Goal: Transaction & Acquisition: Purchase product/service

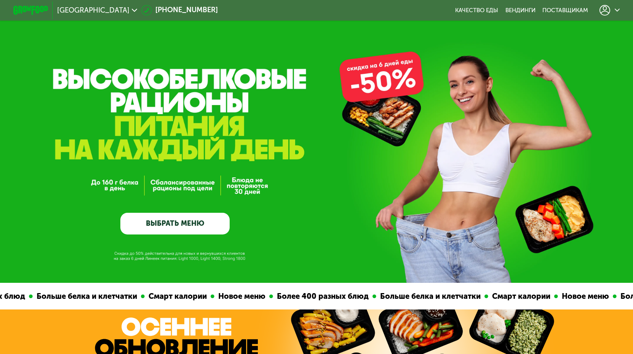
click at [196, 222] on link "ВЫБРАТЬ МЕНЮ" at bounding box center [174, 224] width 109 height 22
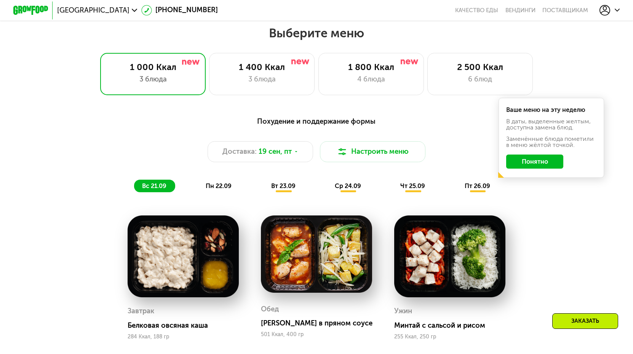
scroll to position [554, 0]
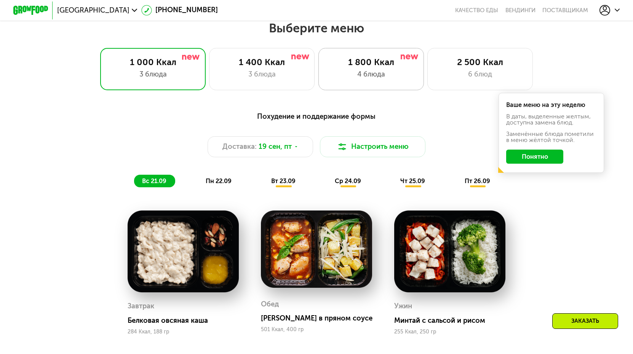
click at [390, 62] on div "1 800 Ккал" at bounding box center [370, 62] width 87 height 11
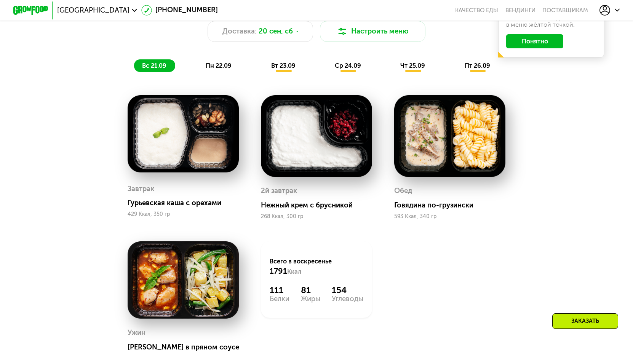
scroll to position [664, 0]
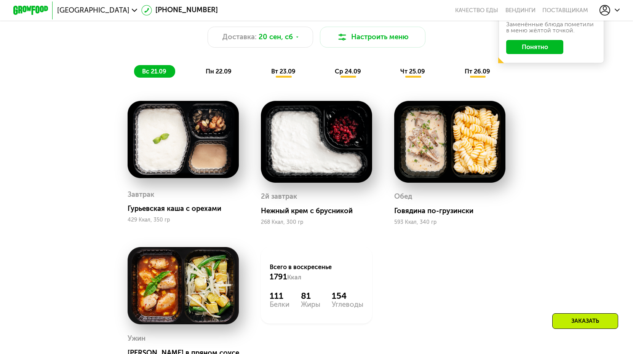
click at [215, 73] on span "пн 22.09" at bounding box center [219, 71] width 26 height 7
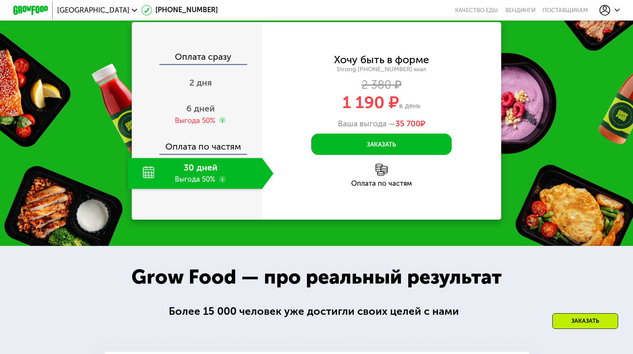
scroll to position [1067, 0]
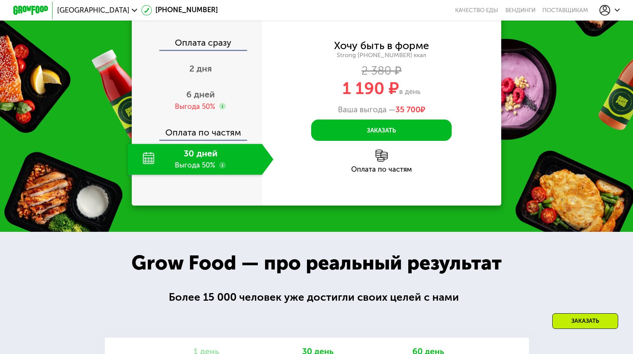
click at [406, 173] on div "Оплата по частям" at bounding box center [381, 161] width 239 height 23
click at [203, 100] on span "6 дней" at bounding box center [200, 94] width 29 height 11
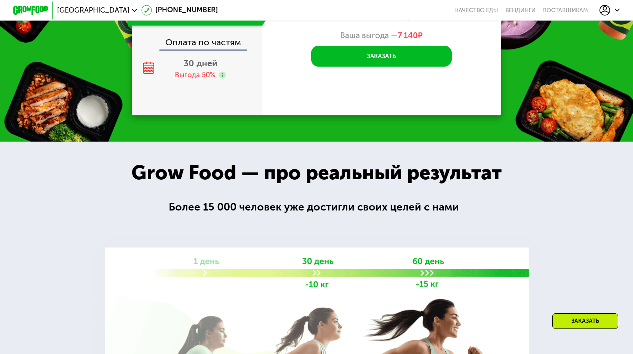
scroll to position [1115, 0]
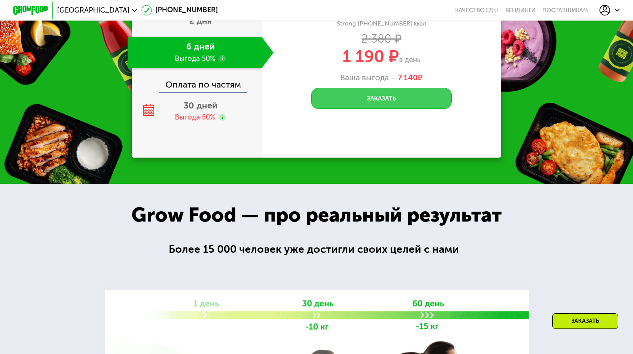
click at [374, 109] on button "Заказать" at bounding box center [381, 98] width 140 height 21
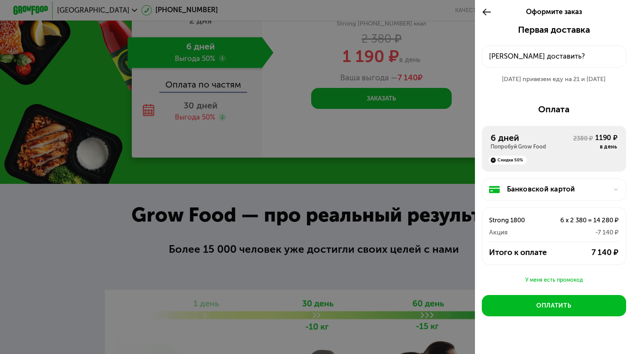
click at [484, 11] on icon at bounding box center [487, 12] width 10 height 11
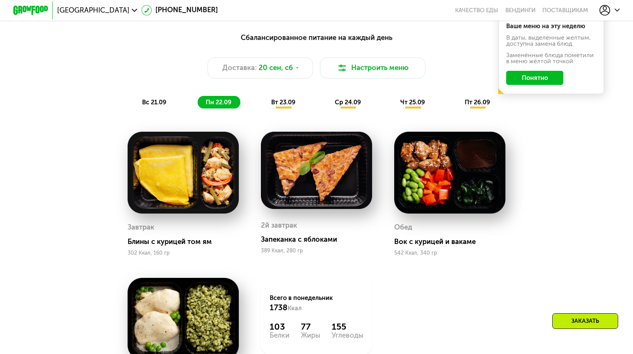
scroll to position [613, 0]
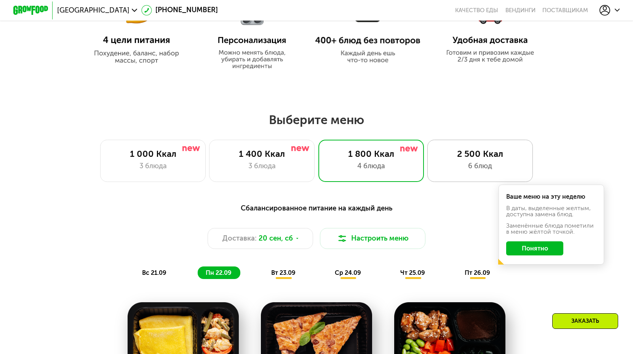
click at [465, 152] on div "2 500 Ккал" at bounding box center [479, 154] width 87 height 11
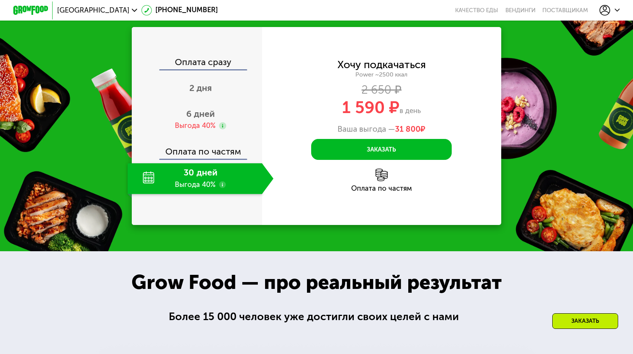
scroll to position [1045, 0]
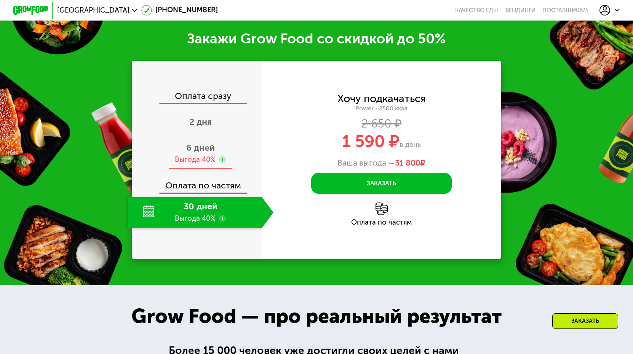
click at [205, 164] on div "Выгода 40%" at bounding box center [195, 160] width 41 height 10
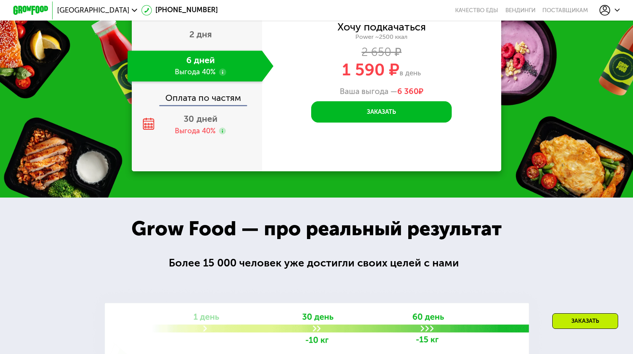
scroll to position [1154, 0]
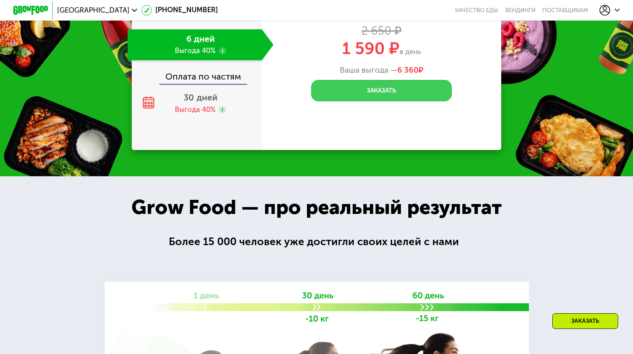
click at [355, 101] on button "Заказать" at bounding box center [381, 90] width 140 height 21
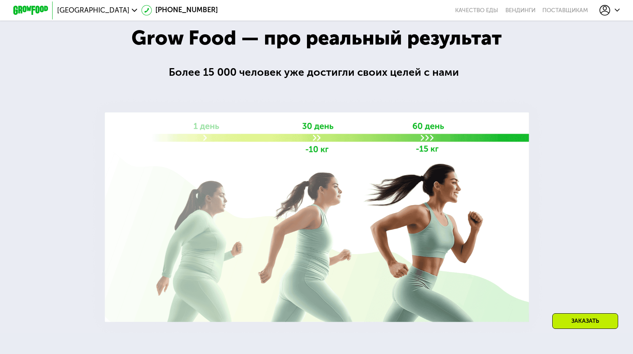
scroll to position [1326, 0]
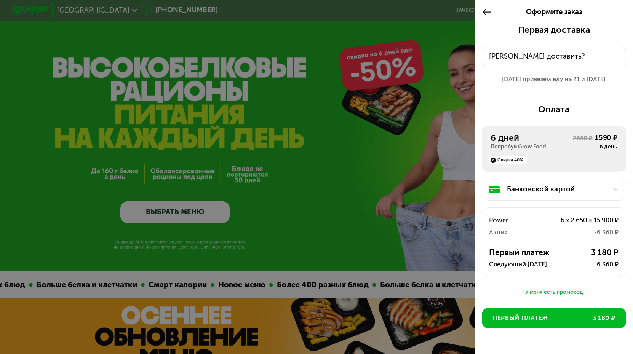
scroll to position [16, 0]
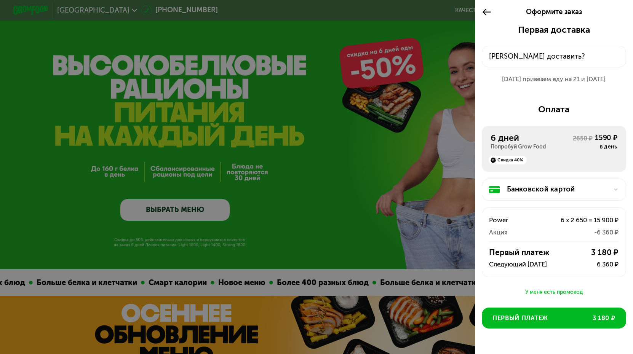
click at [352, 157] on div at bounding box center [316, 177] width 633 height 354
click at [489, 12] on use at bounding box center [486, 12] width 8 height 7
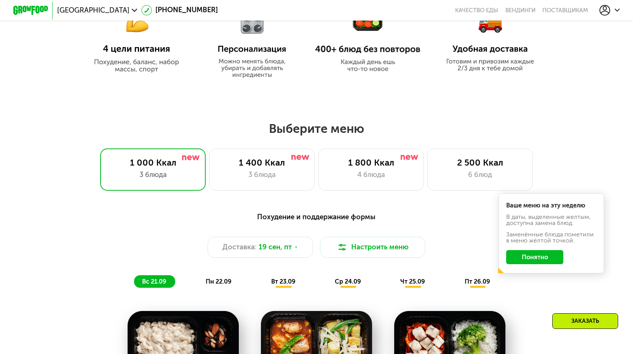
scroll to position [440, 0]
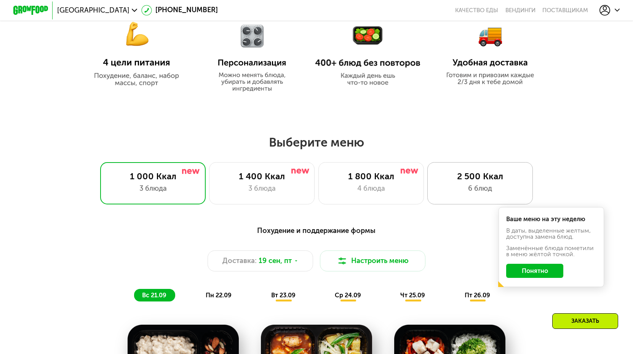
click at [470, 182] on div "2 500 Ккал 6 блюд" at bounding box center [479, 183] width 105 height 42
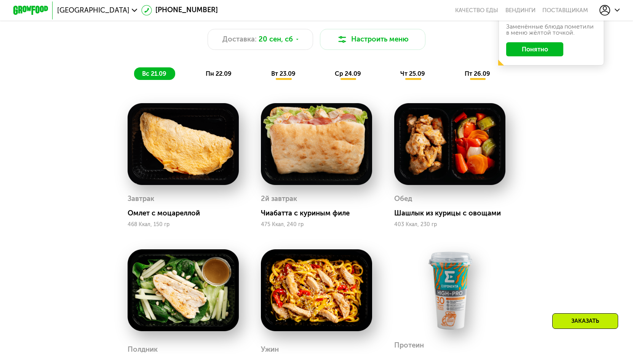
scroll to position [651, 0]
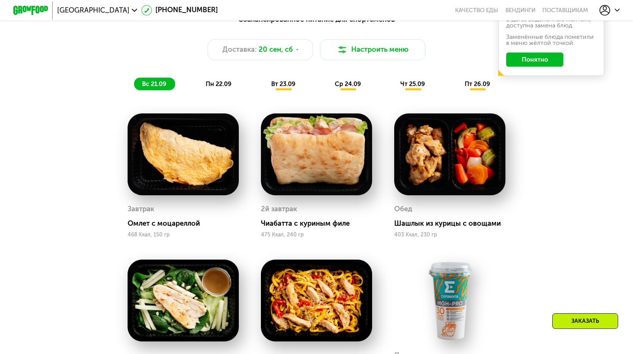
click at [284, 83] on span "вт 23.09" at bounding box center [283, 83] width 24 height 7
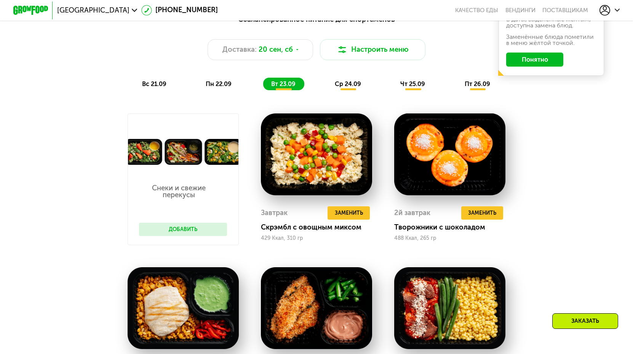
click at [225, 81] on span "пн 22.09" at bounding box center [219, 83] width 26 height 7
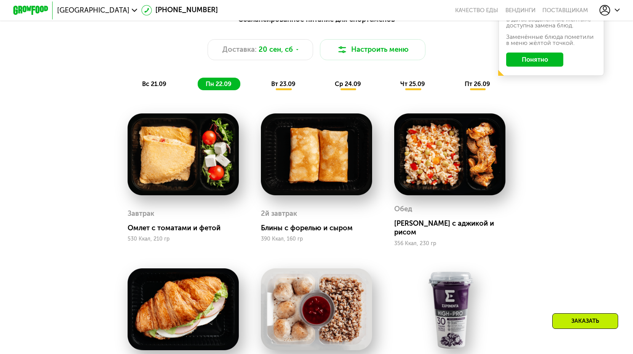
click at [279, 85] on span "вт 23.09" at bounding box center [283, 83] width 24 height 7
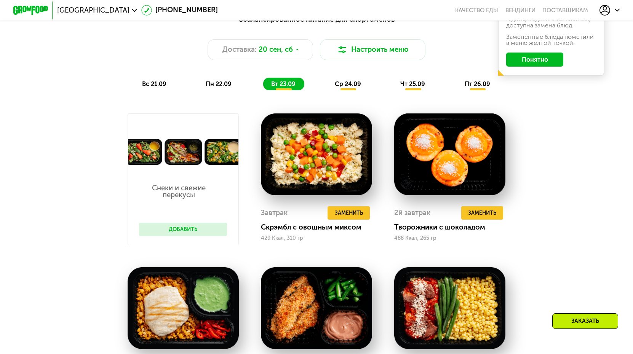
click at [219, 79] on div "пн 22.09" at bounding box center [219, 84] width 43 height 12
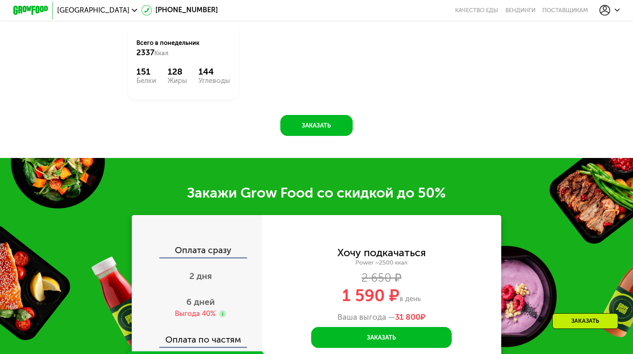
scroll to position [1097, 0]
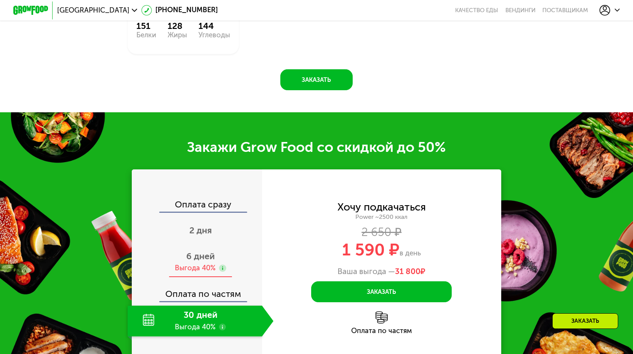
click at [195, 263] on div "Выгода 40%" at bounding box center [195, 268] width 41 height 10
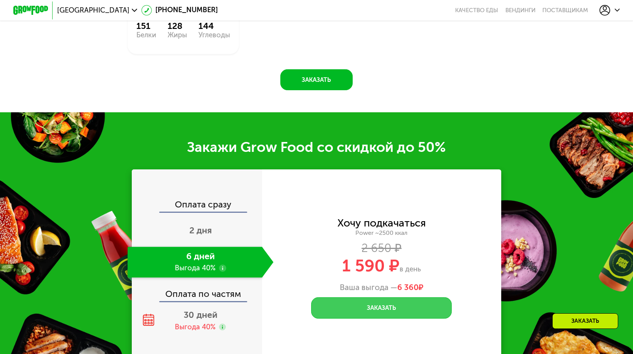
click at [342, 297] on button "Заказать" at bounding box center [381, 307] width 140 height 21
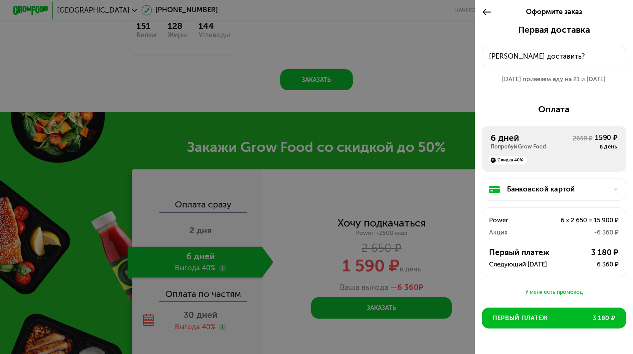
click at [541, 188] on div "Банковской картой" at bounding box center [557, 189] width 101 height 11
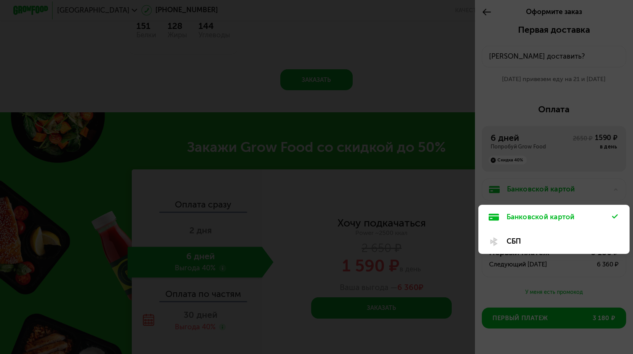
click at [588, 188] on div at bounding box center [316, 177] width 633 height 354
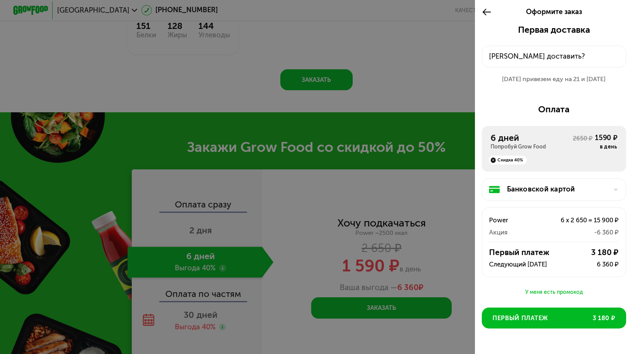
click at [540, 290] on div "У меня есть промокод" at bounding box center [554, 292] width 144 height 9
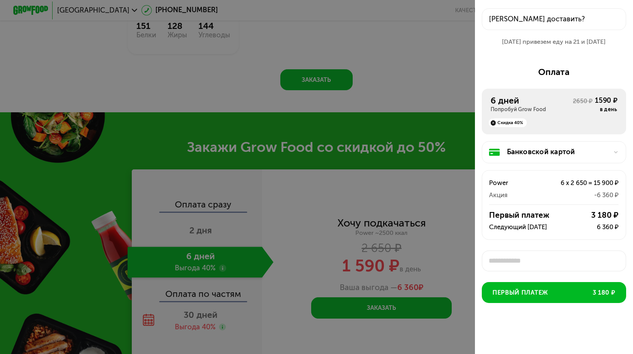
scroll to position [3, 0]
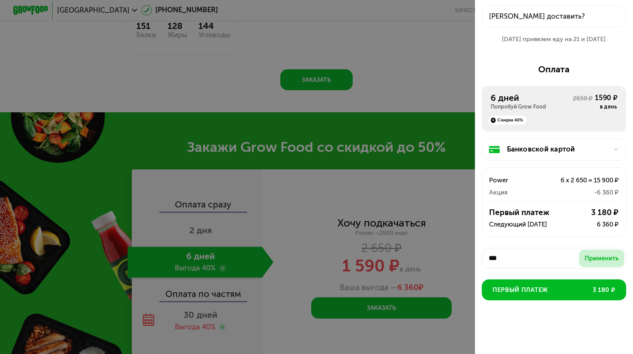
click at [595, 263] on button "Применить" at bounding box center [601, 259] width 45 height 18
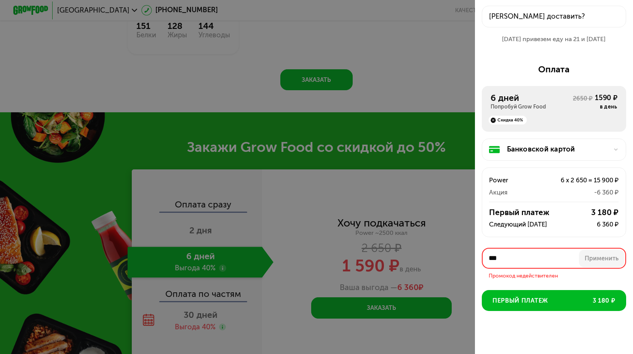
click at [555, 261] on input "***" at bounding box center [554, 258] width 144 height 21
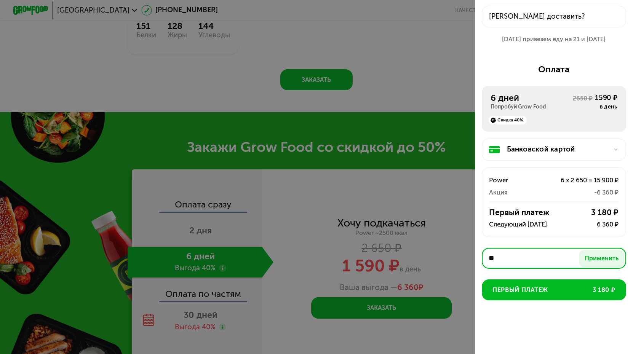
type input "*"
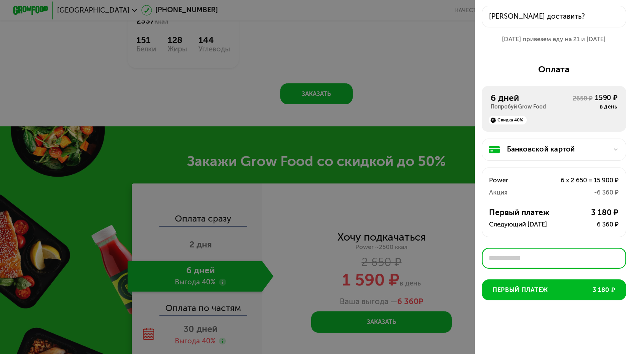
scroll to position [1082, 0]
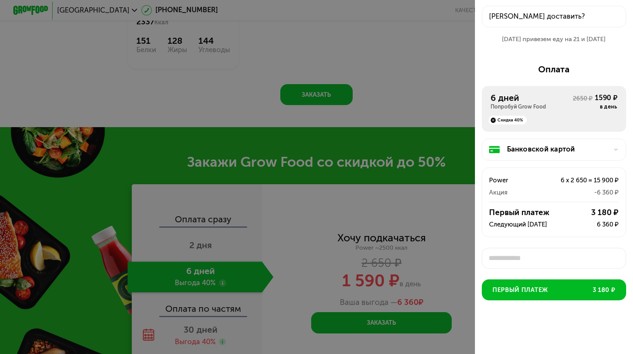
click at [338, 89] on div at bounding box center [316, 177] width 633 height 354
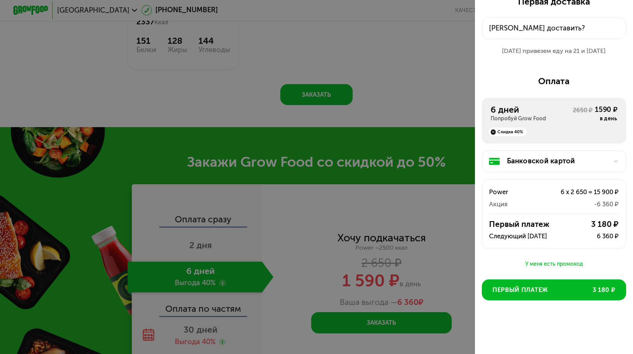
click at [363, 105] on div at bounding box center [316, 177] width 633 height 354
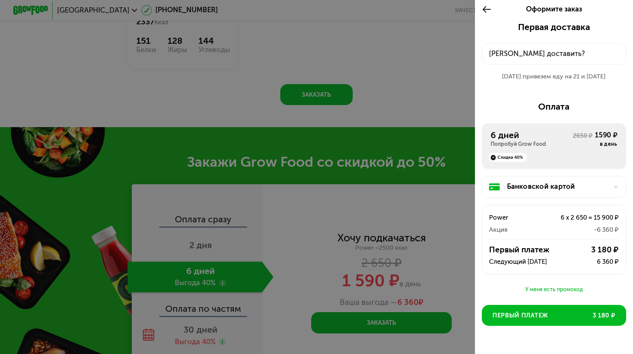
click at [483, 8] on icon at bounding box center [487, 9] width 10 height 11
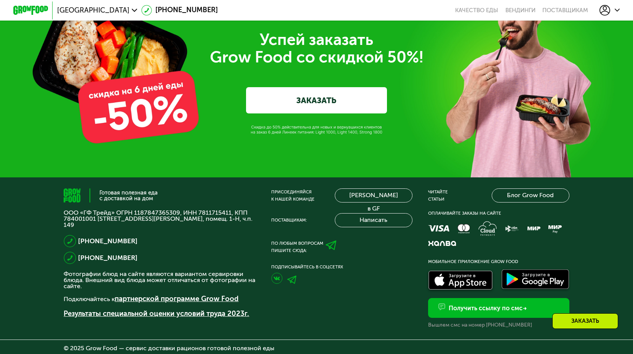
scroll to position [2891, 0]
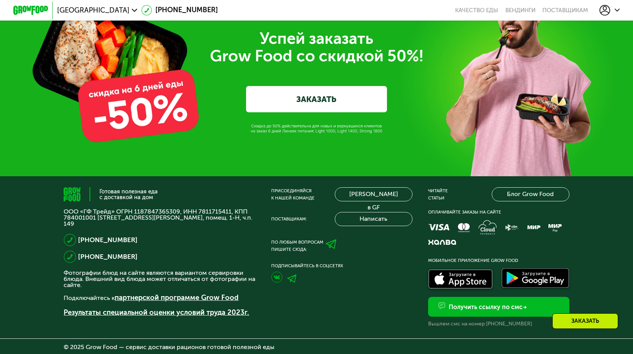
click at [302, 86] on link "ЗАКАЗАТЬ" at bounding box center [316, 99] width 140 height 26
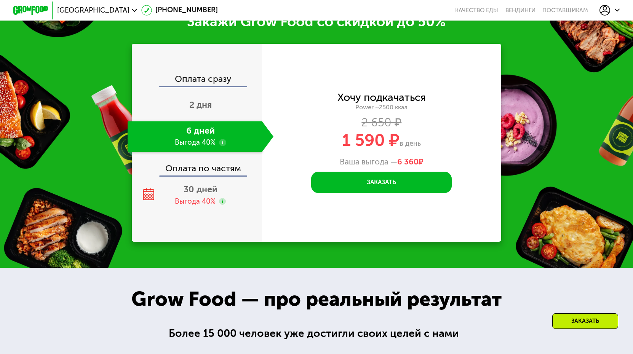
scroll to position [1180, 0]
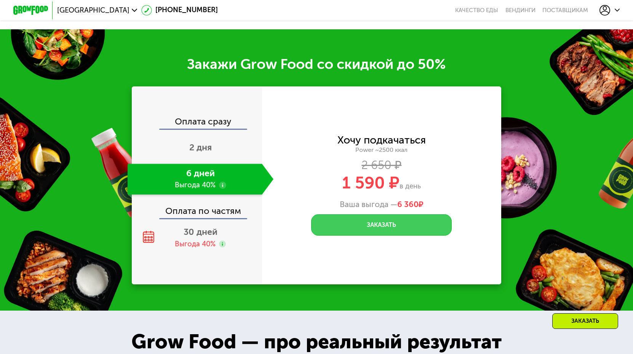
click at [364, 217] on button "Заказать" at bounding box center [381, 224] width 140 height 21
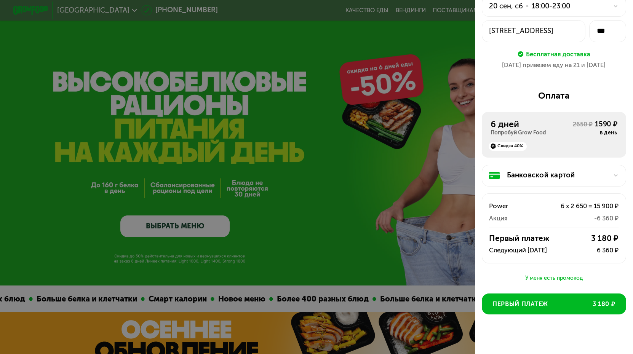
scroll to position [61, 0]
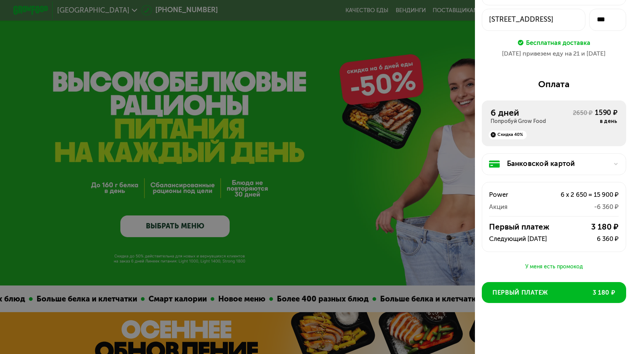
click at [340, 145] on div at bounding box center [316, 177] width 633 height 354
